Goal: Task Accomplishment & Management: Use online tool/utility

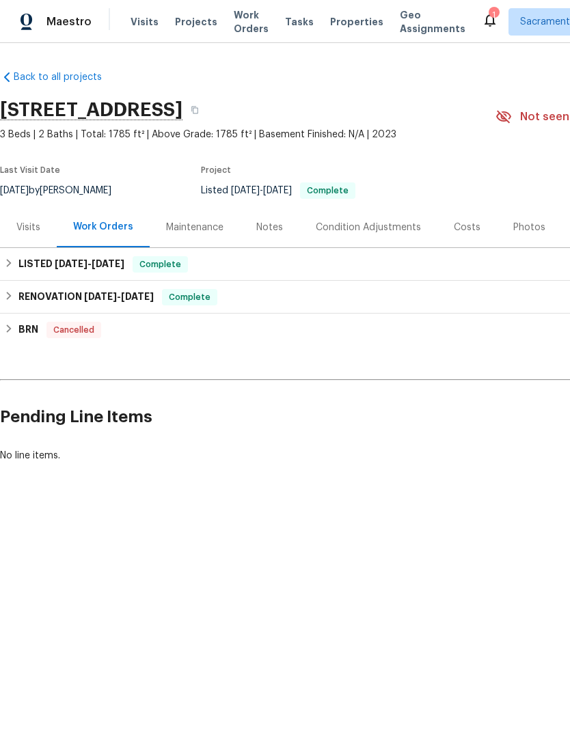
click at [344, 20] on span "Properties" at bounding box center [356, 22] width 53 height 14
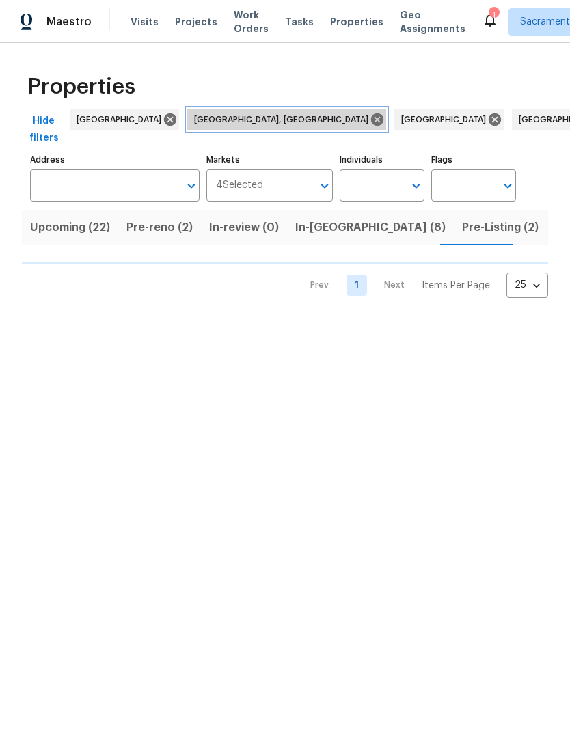
click at [371, 119] on icon at bounding box center [377, 119] width 12 height 12
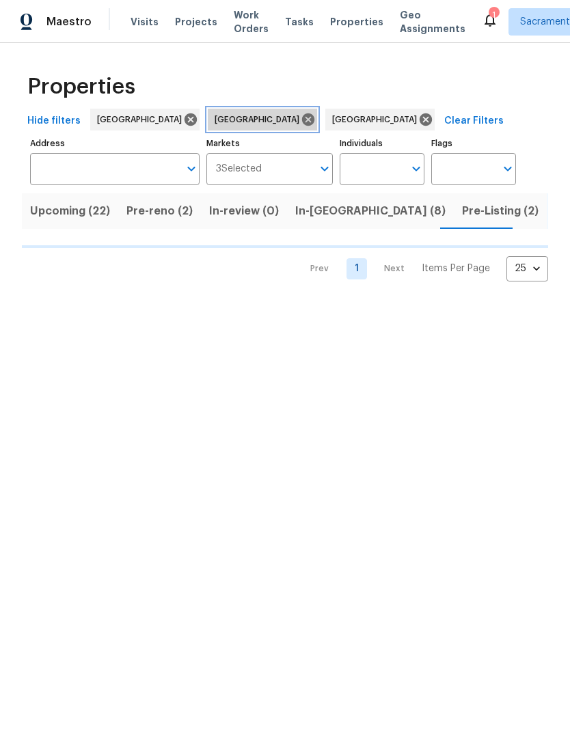
click at [300, 116] on icon at bounding box center [307, 119] width 15 height 15
click at [300, 113] on icon at bounding box center [307, 119] width 15 height 15
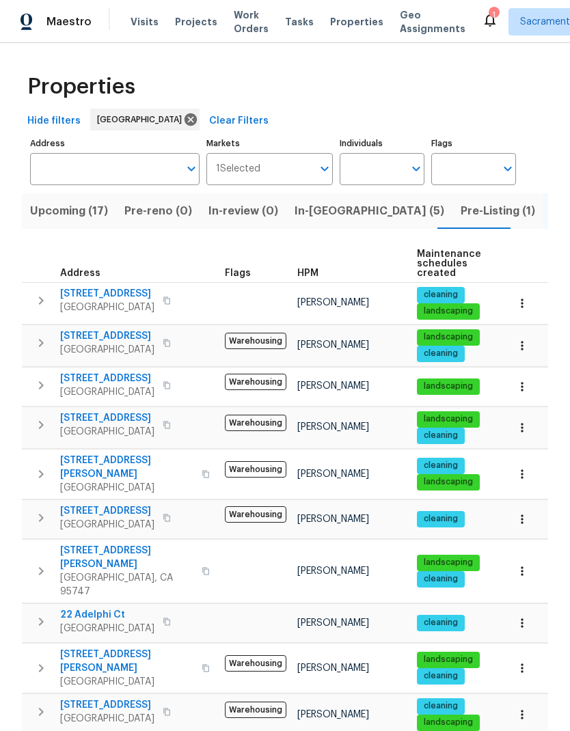
click at [551, 209] on span "Listed (30)" at bounding box center [580, 210] width 59 height 19
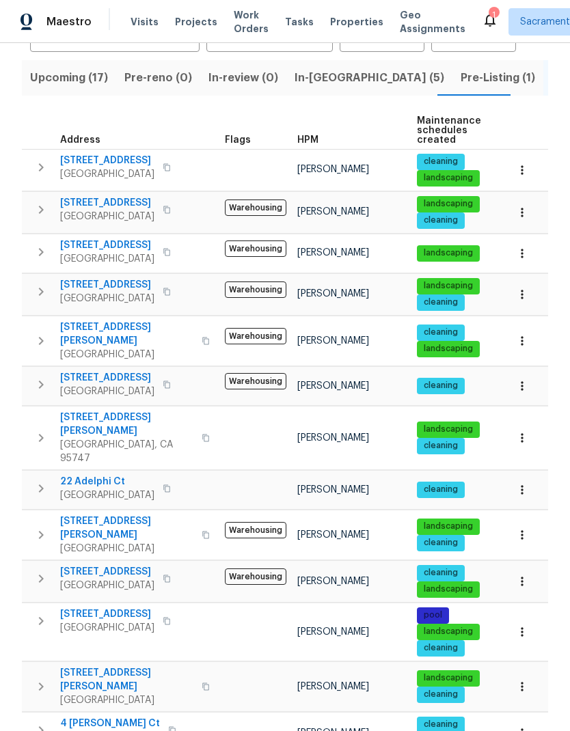
scroll to position [134, 0]
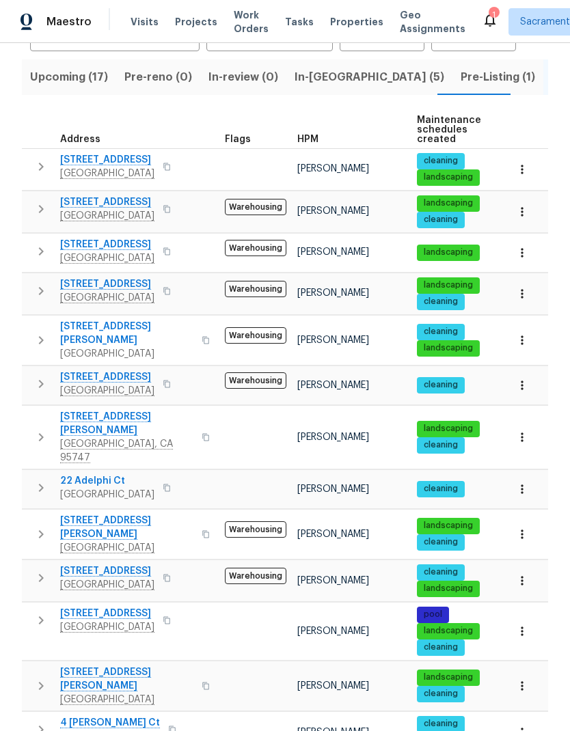
click at [138, 284] on span "[STREET_ADDRESS]" at bounding box center [107, 284] width 94 height 14
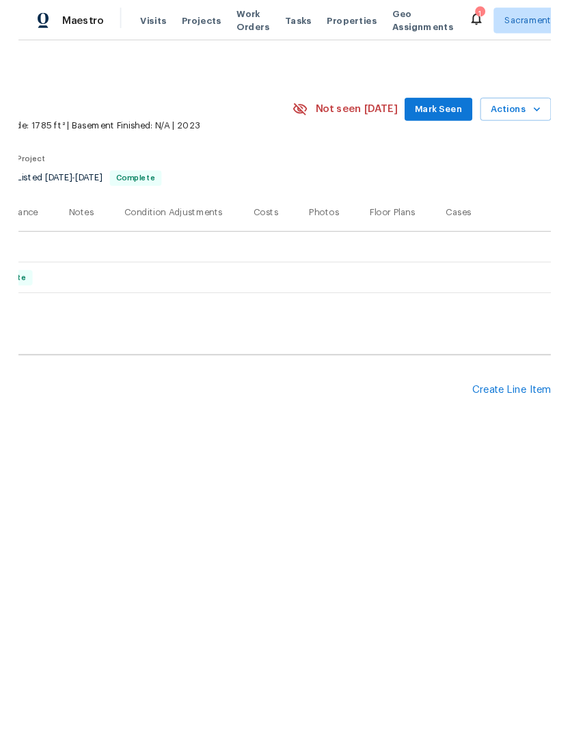
scroll to position [0, 202]
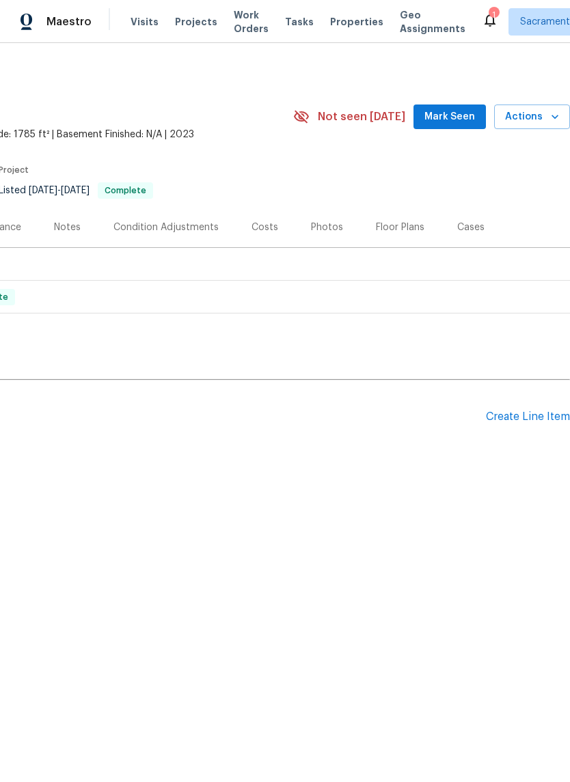
click at [535, 120] on span "Actions" at bounding box center [532, 117] width 54 height 17
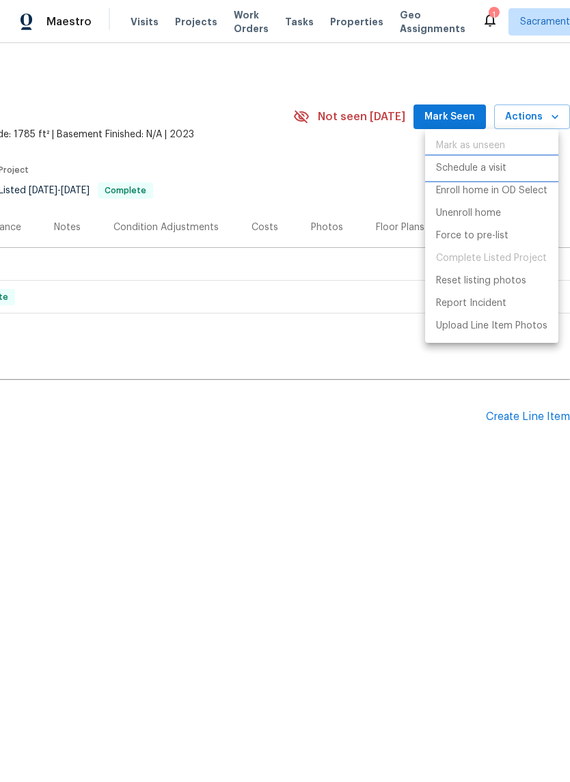
click at [491, 171] on p "Schedule a visit" at bounding box center [471, 168] width 70 height 14
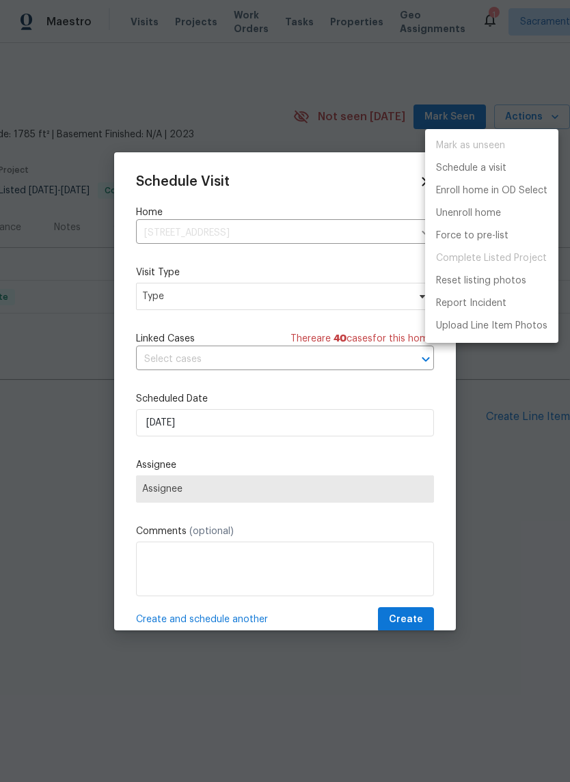
click at [294, 299] on div at bounding box center [285, 391] width 570 height 782
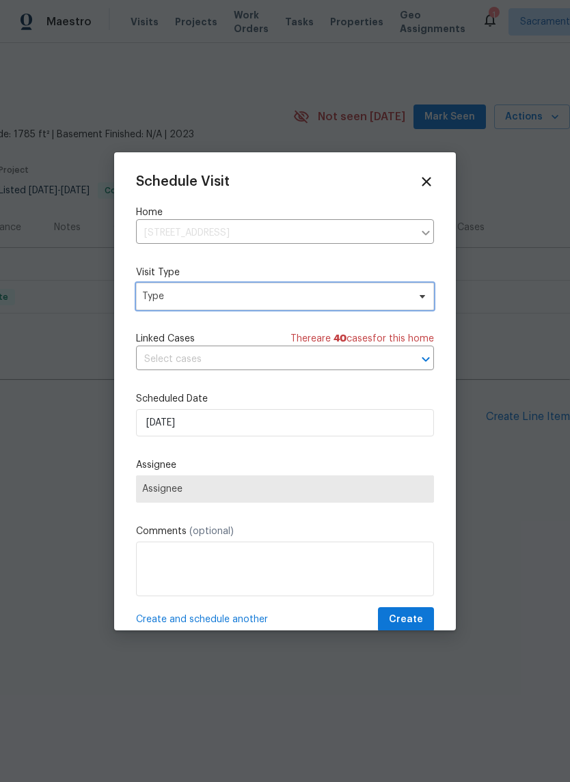
click at [341, 296] on span "Type" at bounding box center [275, 297] width 266 height 14
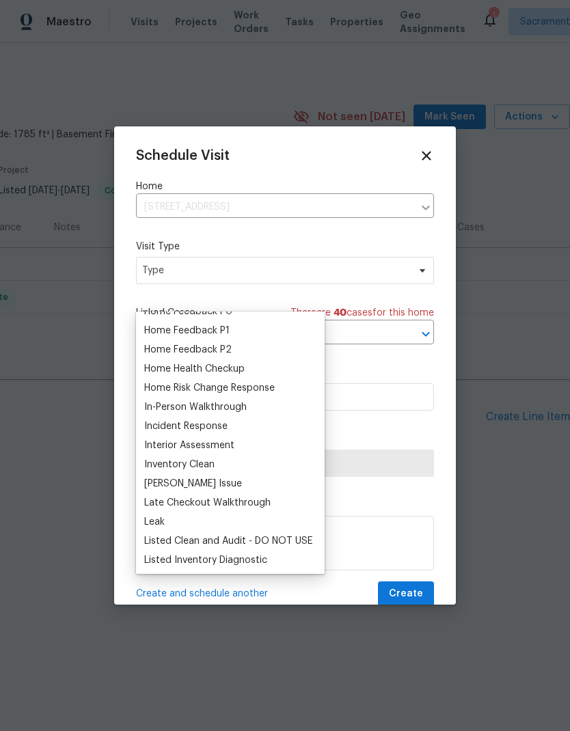
scroll to position [436, 0]
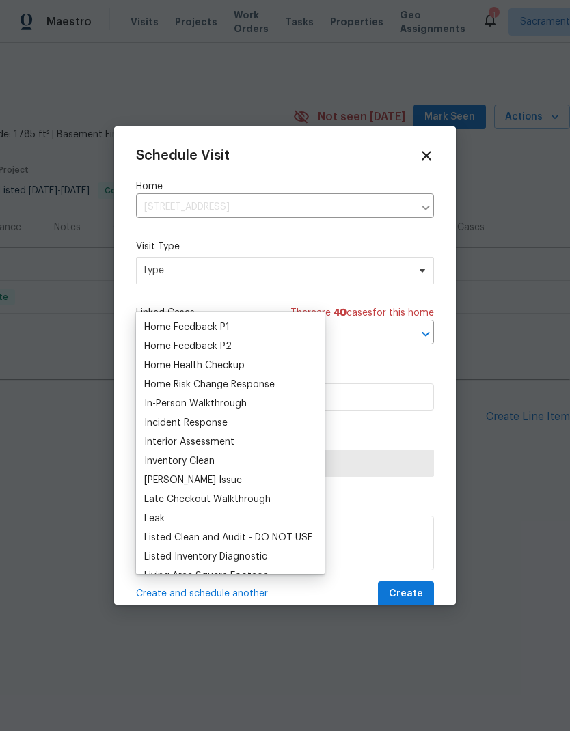
click at [233, 361] on div "Home Health Checkup" at bounding box center [194, 366] width 100 height 14
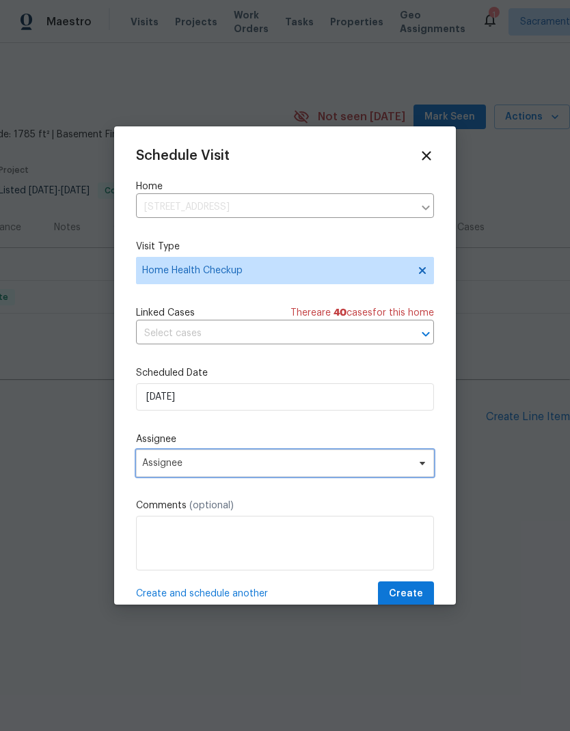
click at [303, 463] on span "Assignee" at bounding box center [276, 463] width 268 height 11
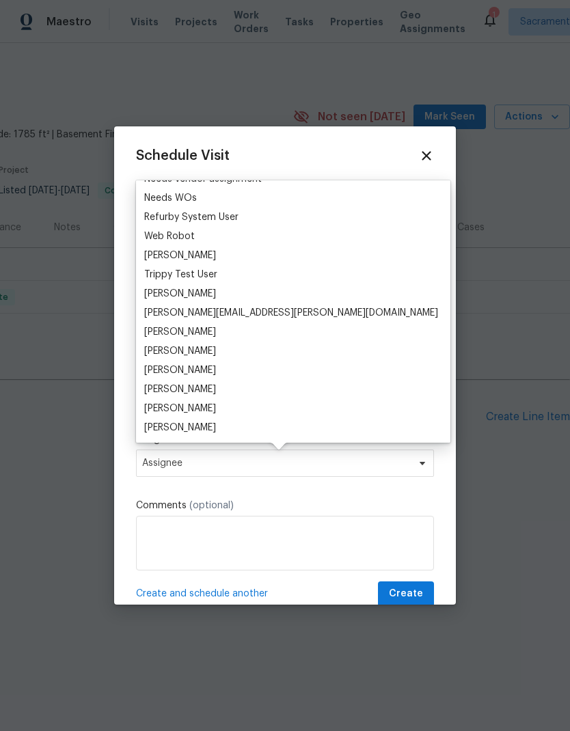
scroll to position [1180, 0]
click at [193, 407] on div "[PERSON_NAME]" at bounding box center [180, 409] width 72 height 14
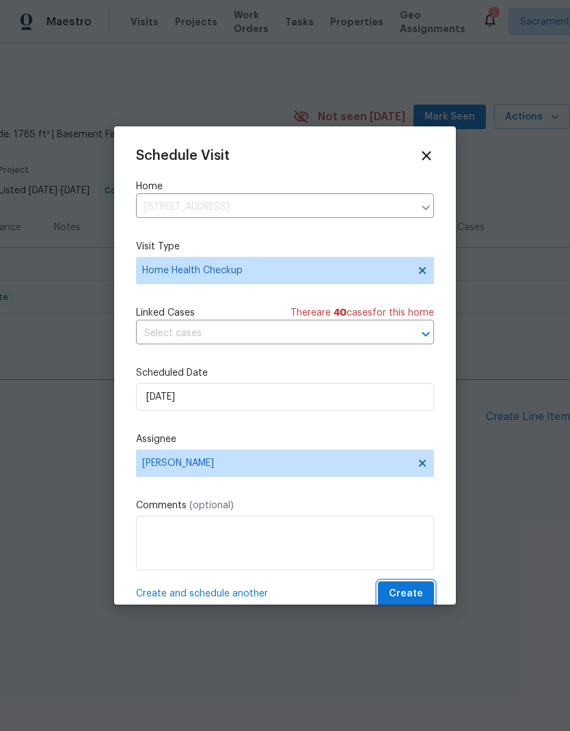
click at [418, 586] on button "Create" at bounding box center [406, 593] width 56 height 25
